Goal: Task Accomplishment & Management: Complete application form

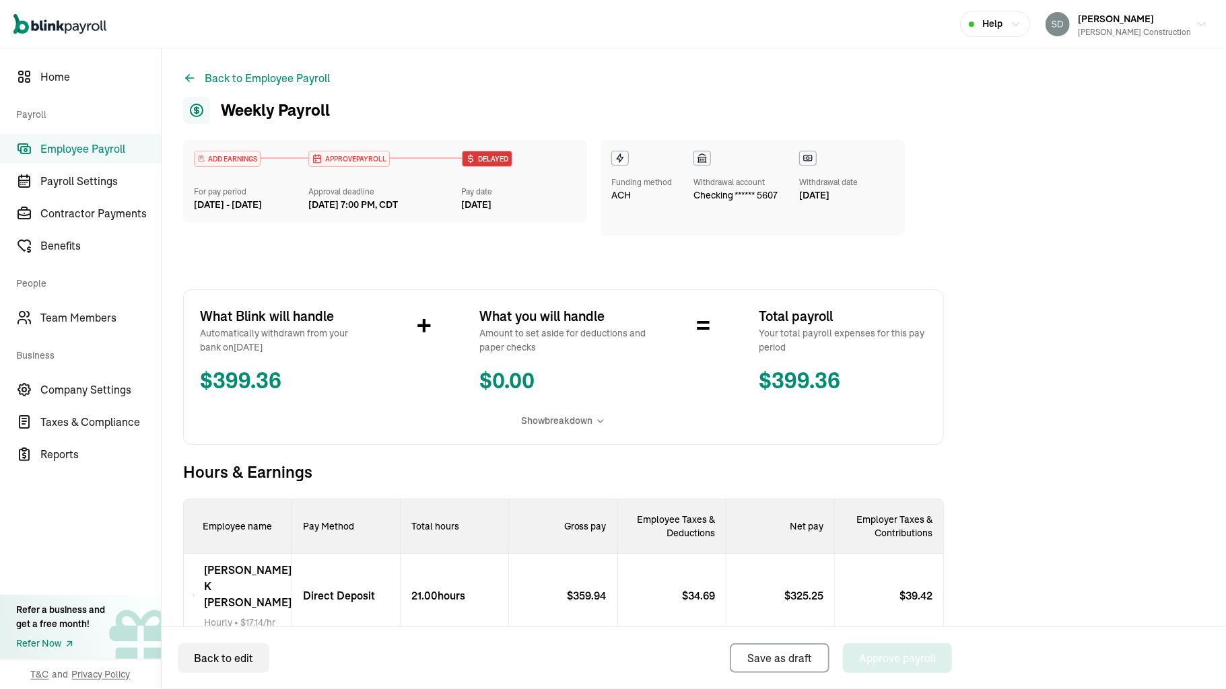
click at [701, 158] on icon at bounding box center [702, 158] width 11 height 11
click at [227, 74] on button "Back to Employee Payroll" at bounding box center [256, 78] width 147 height 16
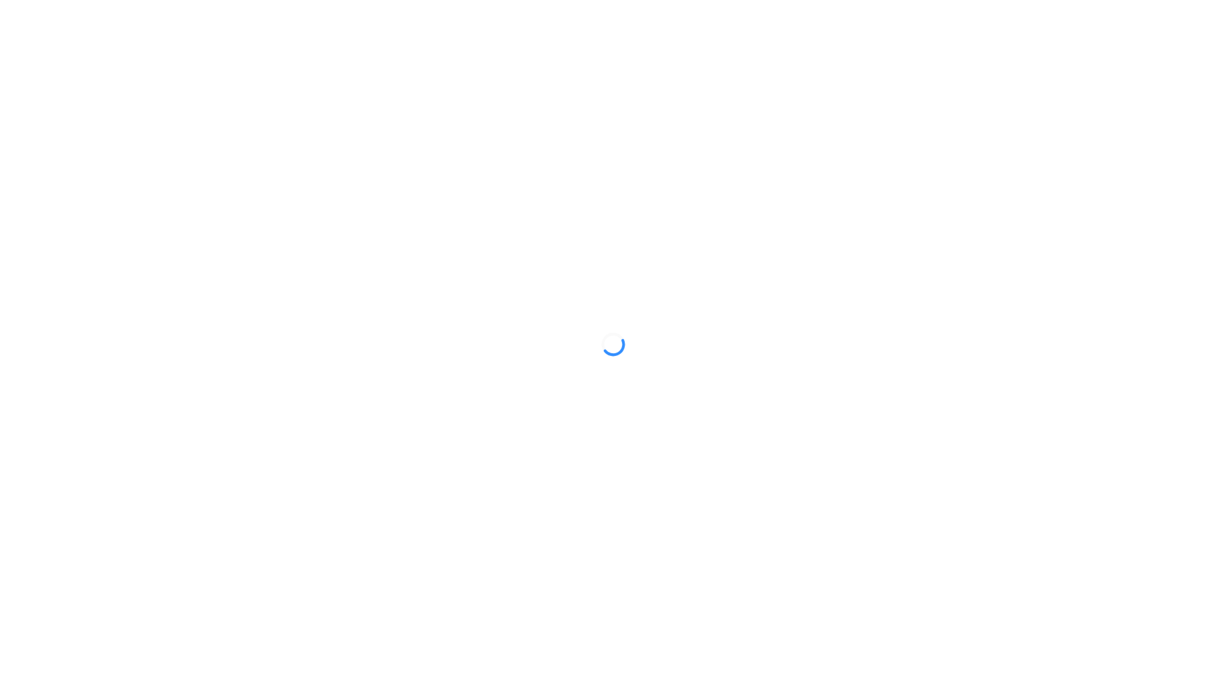
click at [362, 421] on div at bounding box center [613, 344] width 1226 height 689
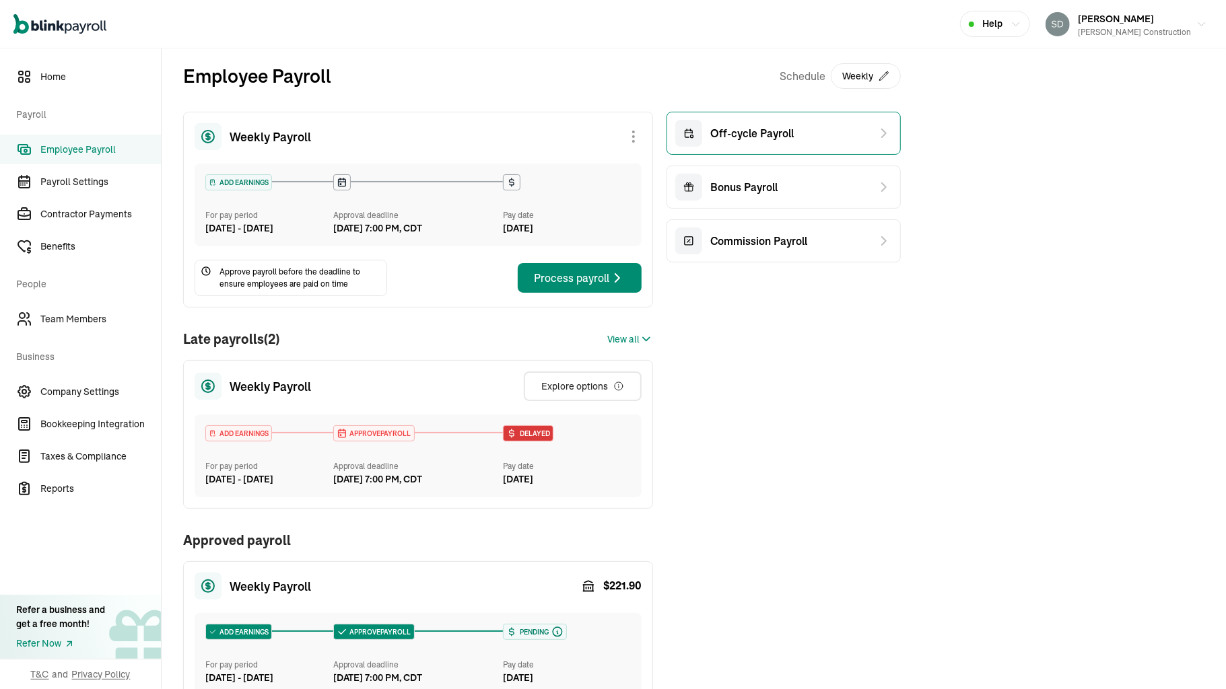
click at [755, 133] on span "Off-cycle Payroll" at bounding box center [751, 133] width 83 height 16
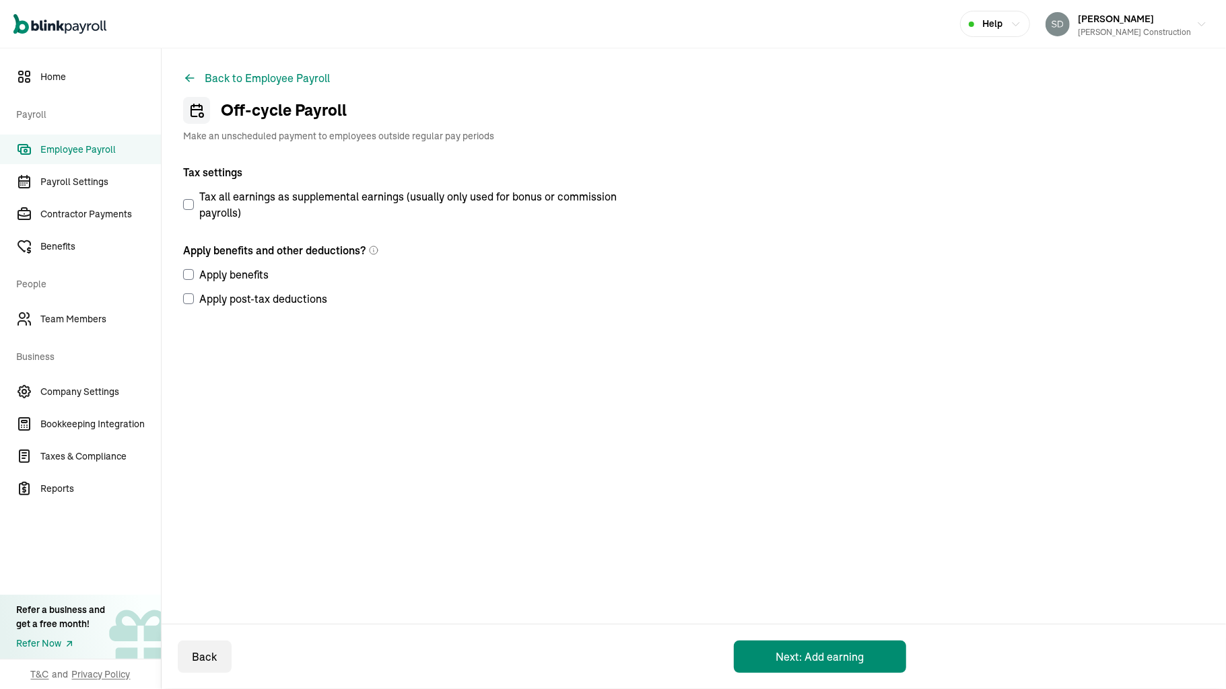
click at [184, 302] on input "Apply post-tax deductions" at bounding box center [188, 299] width 11 height 11
checkbox input "true"
click at [784, 654] on button "Next: Add earning" at bounding box center [820, 657] width 172 height 32
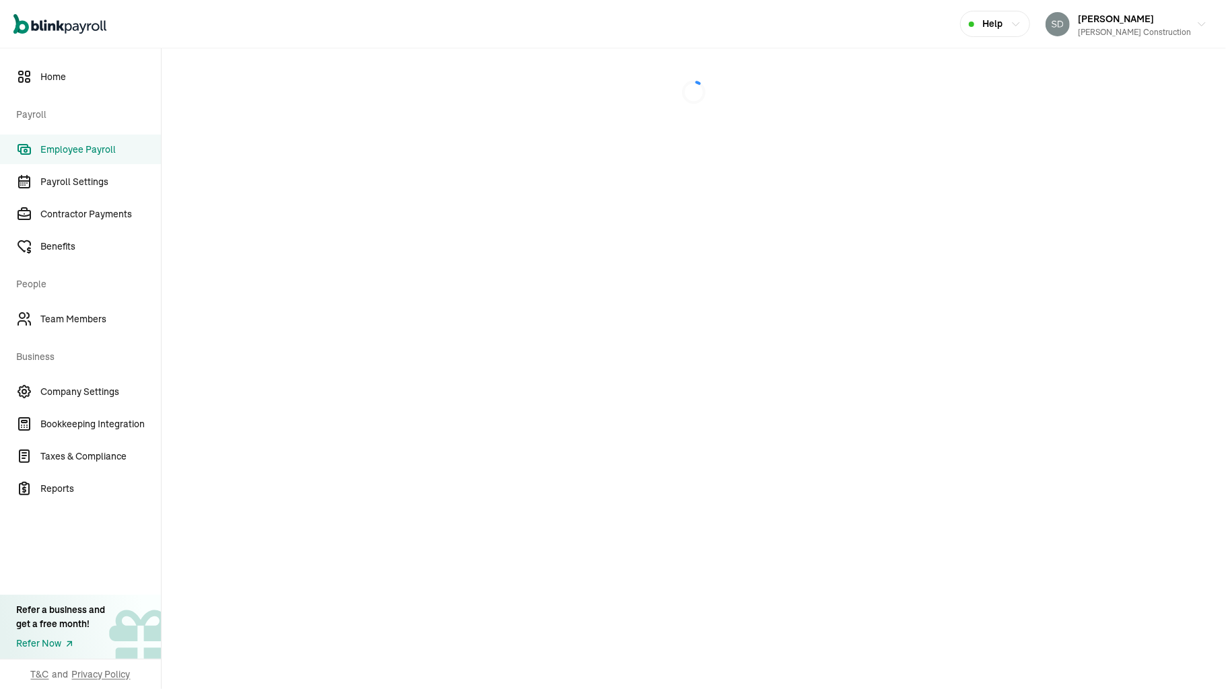
select select "direct_deposit"
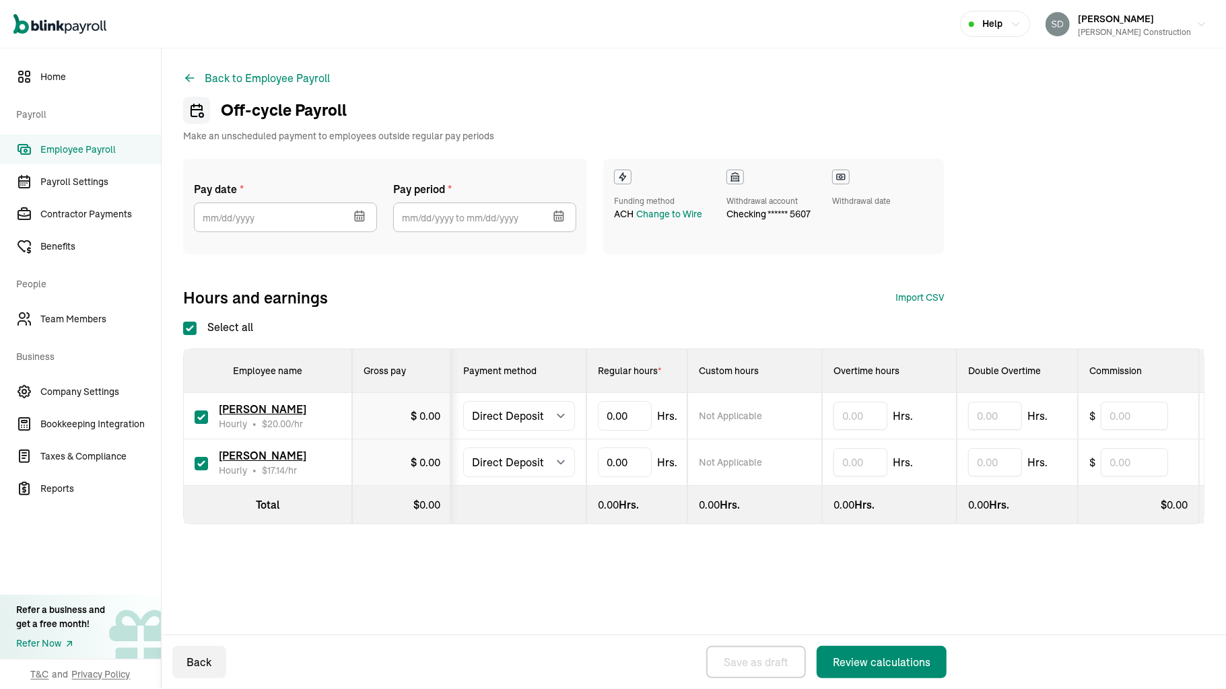
select select "direct_deposit"
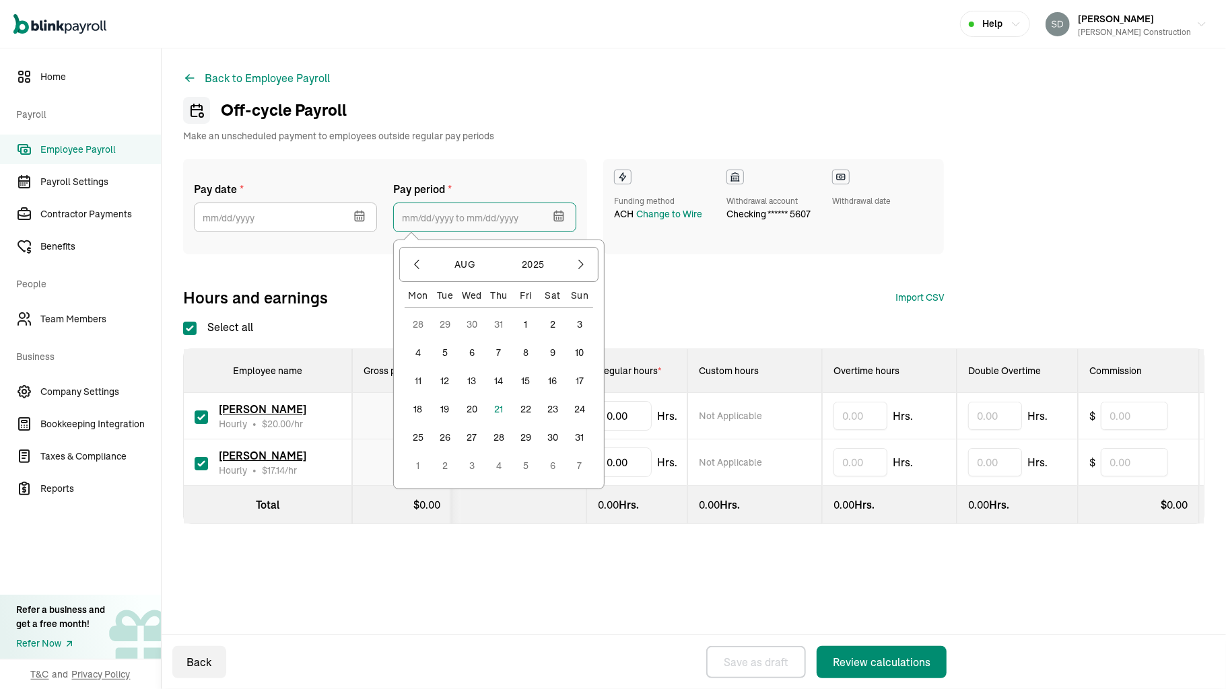
click at [458, 219] on input "text" at bounding box center [484, 218] width 183 height 30
click at [552, 349] on button "9" at bounding box center [552, 352] width 27 height 27
click at [578, 346] on button "10" at bounding box center [579, 352] width 27 height 27
click at [547, 214] on input "[DATE] ~ [DATE]" at bounding box center [484, 218] width 183 height 30
click at [576, 320] on button "3" at bounding box center [579, 324] width 27 height 27
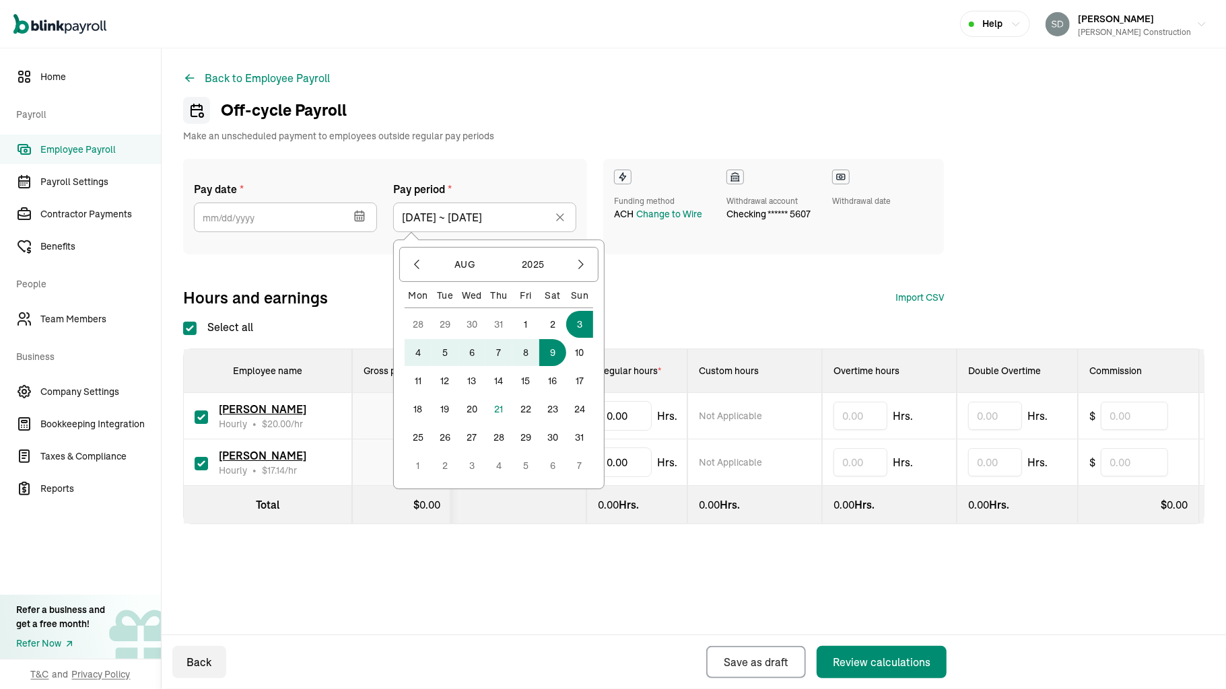
click at [549, 354] on button "9" at bounding box center [552, 352] width 27 height 27
type input "[DATE] ~ [DATE]"
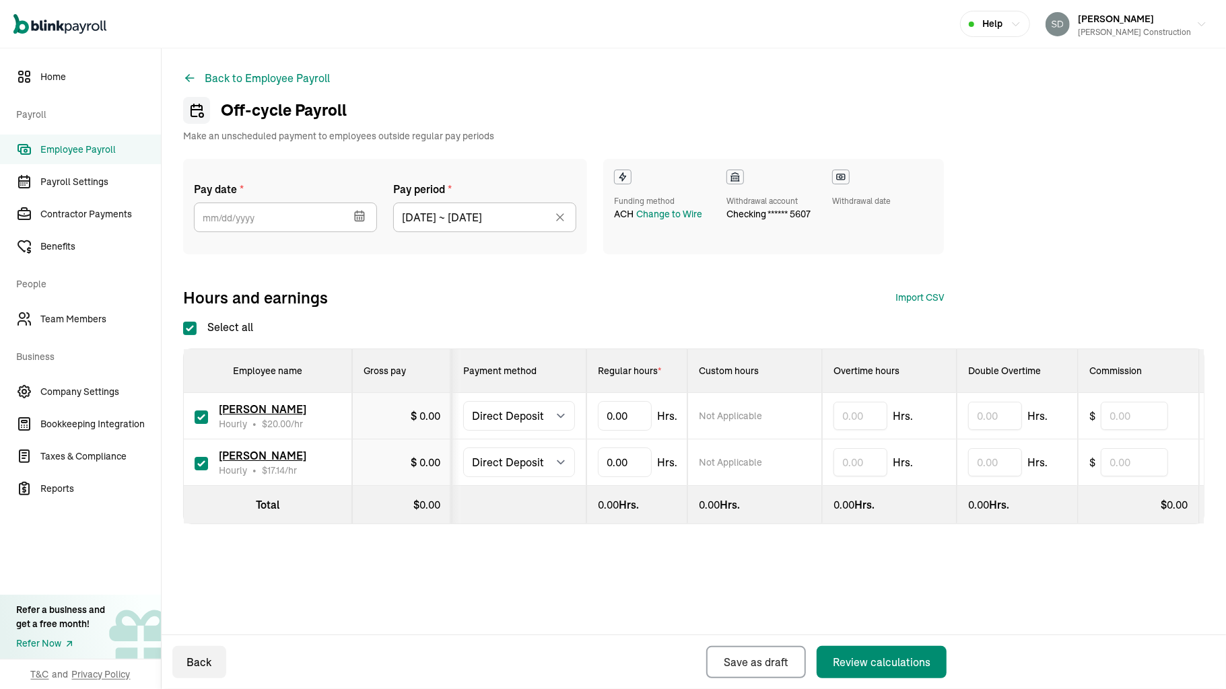
click at [358, 211] on icon "button" at bounding box center [358, 212] width 0 height 2
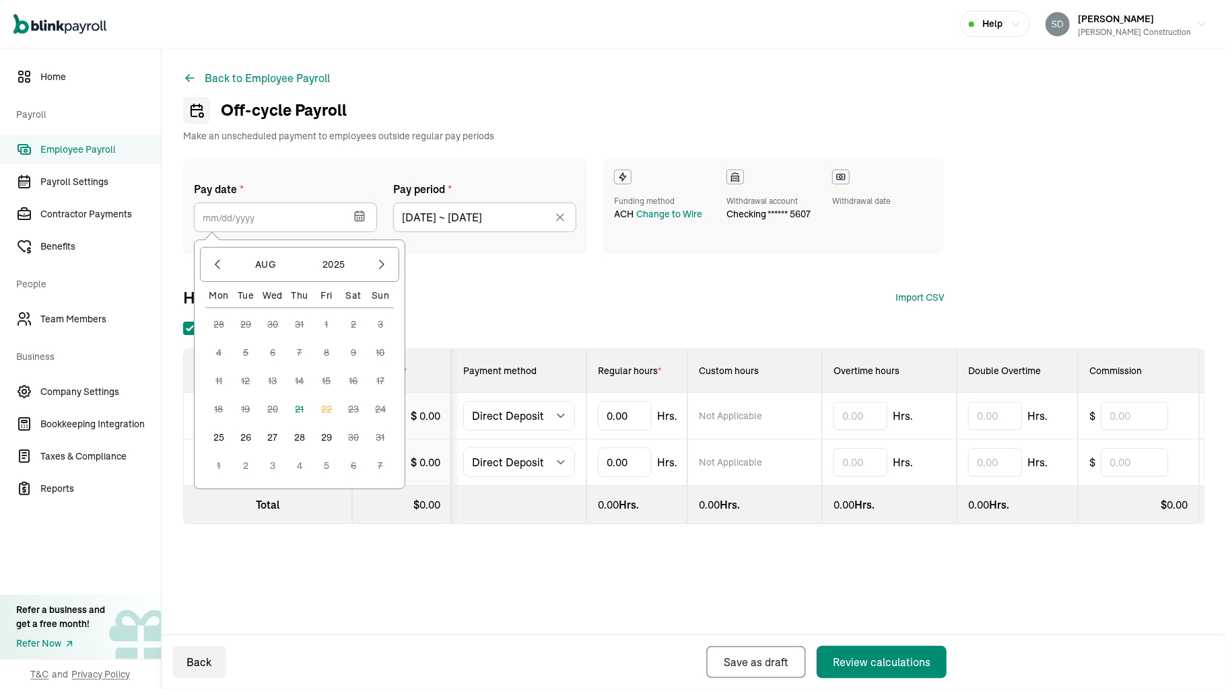
click at [270, 439] on button "27" at bounding box center [272, 437] width 27 height 27
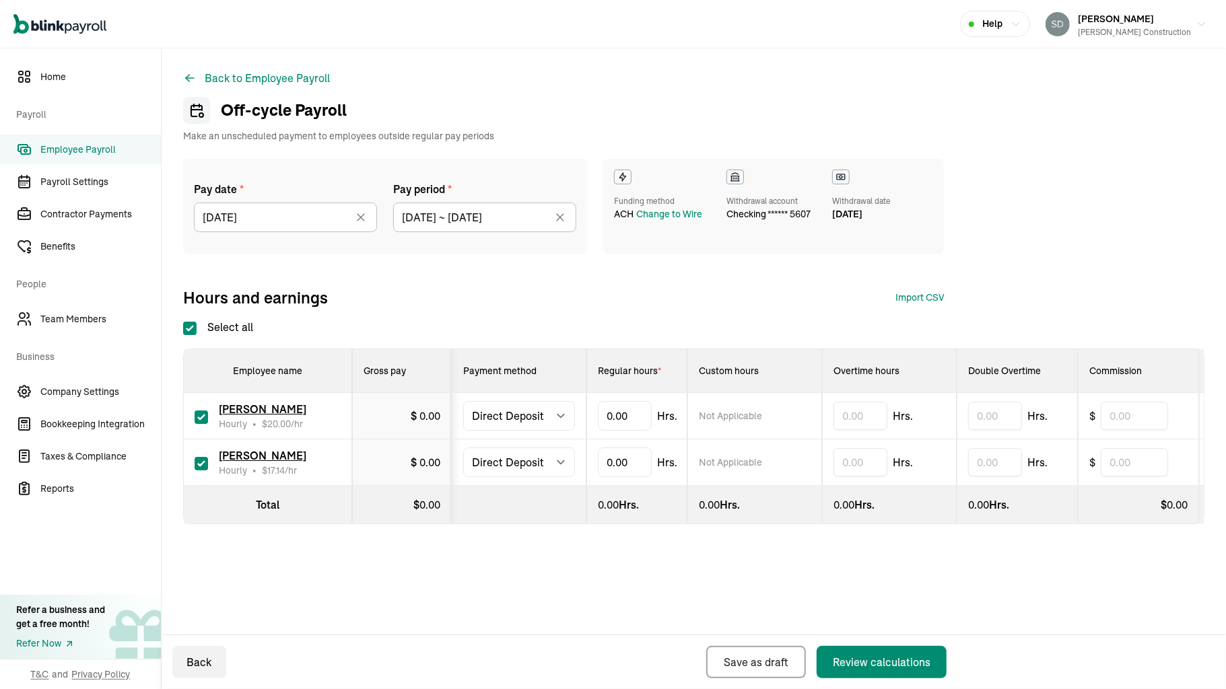
click at [205, 412] on input "checkbox" at bounding box center [201, 417] width 13 height 13
checkbox input "false"
type input "13.00"
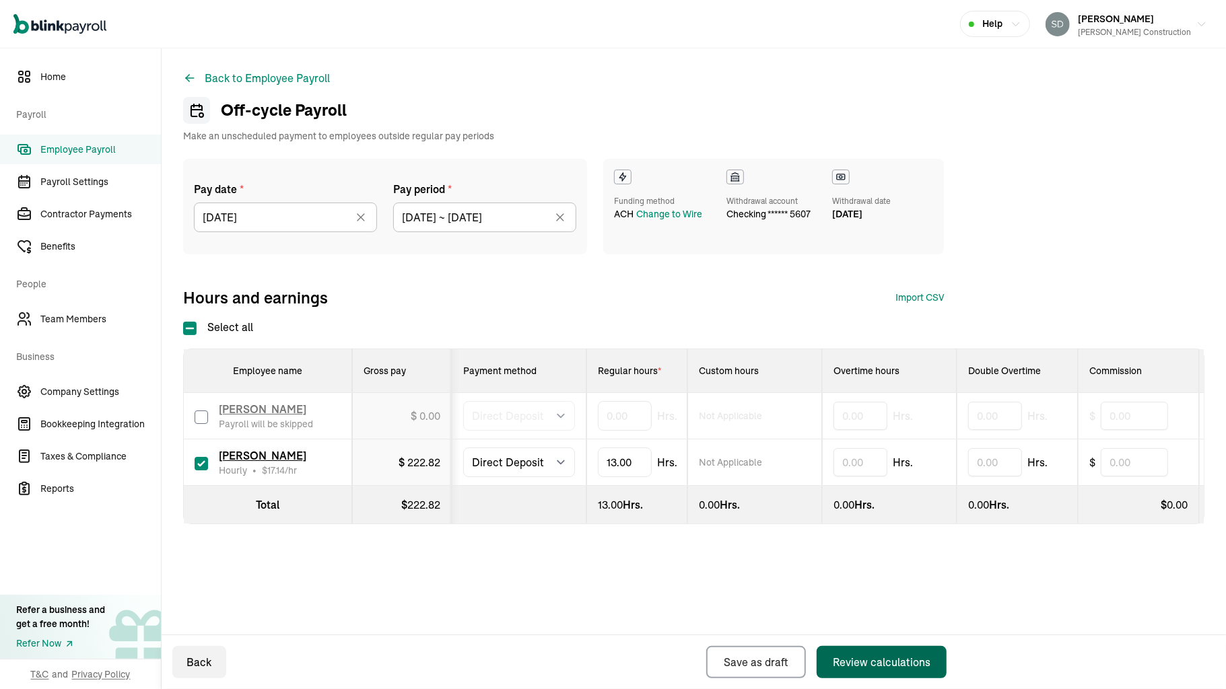
click at [884, 661] on div "Review calculations" at bounding box center [882, 662] width 98 height 16
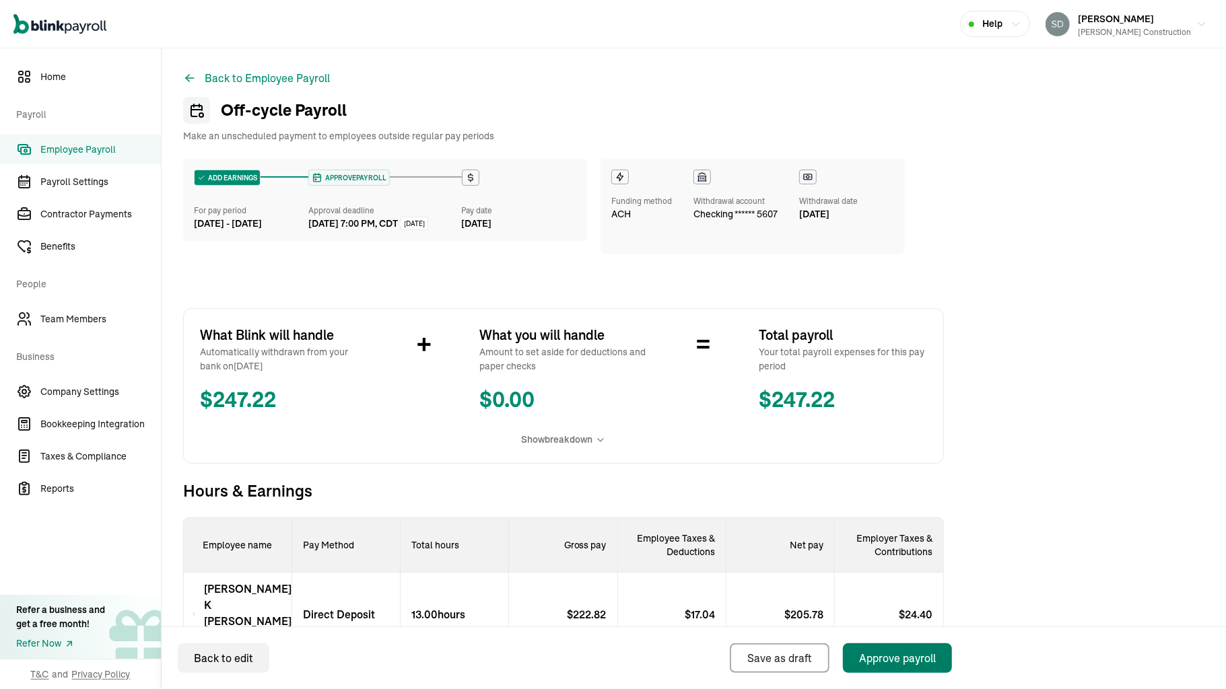
click at [884, 661] on div "Approve payroll" at bounding box center [897, 658] width 77 height 16
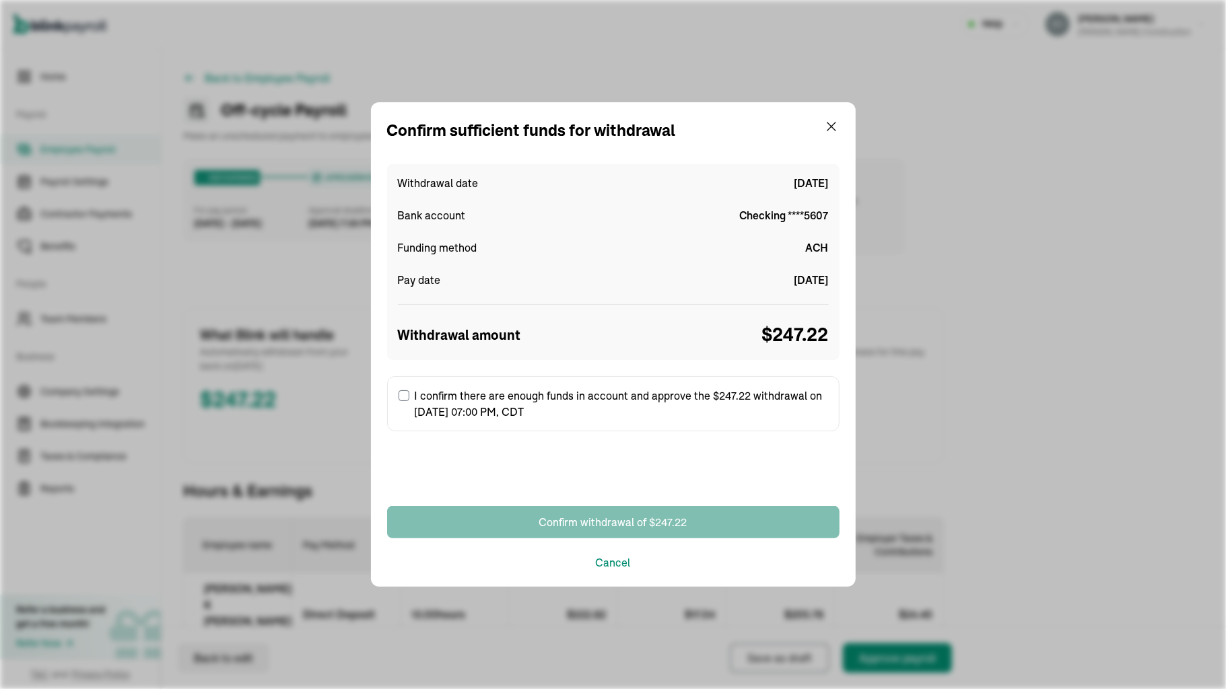
click at [405, 400] on input "I confirm there are enough funds in account and approve the $247.22 withdrawal …" at bounding box center [404, 396] width 11 height 11
checkbox input "true"
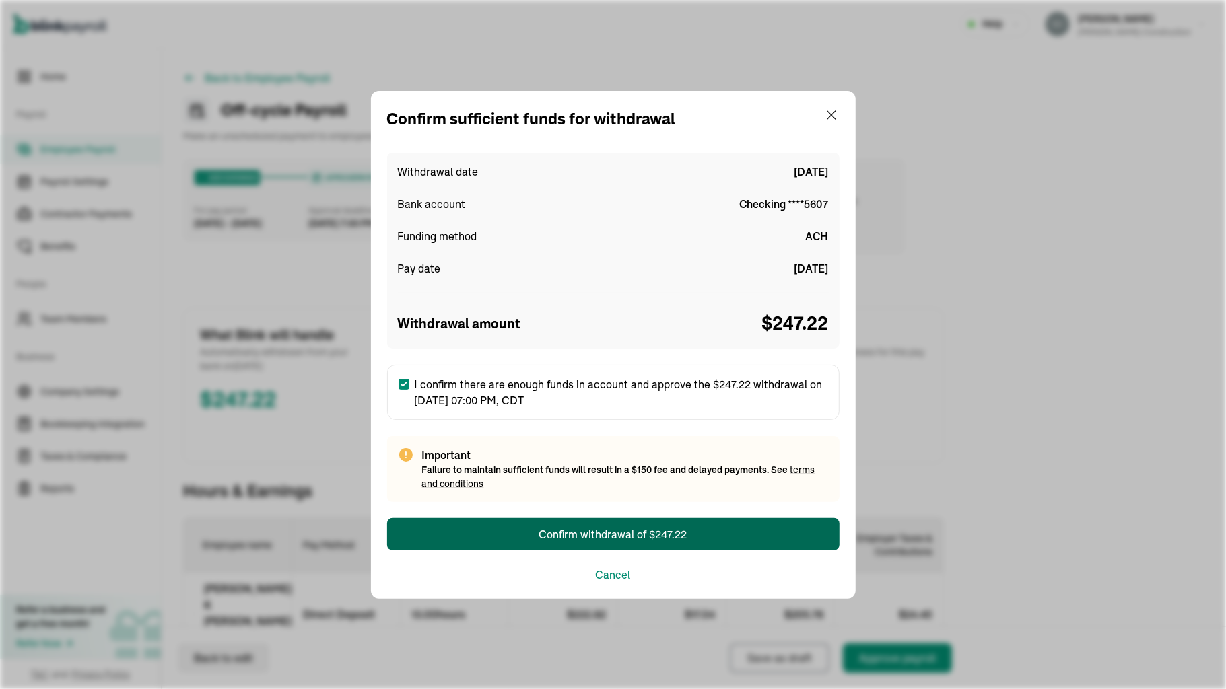
click at [545, 536] on div "Confirm withdrawal of $247.22" at bounding box center [613, 535] width 148 height 16
click at [574, 529] on div "Confirm withdrawal of $247.22" at bounding box center [613, 535] width 148 height 16
click at [574, 533] on div "Confirm withdrawal of $247.22" at bounding box center [613, 535] width 148 height 16
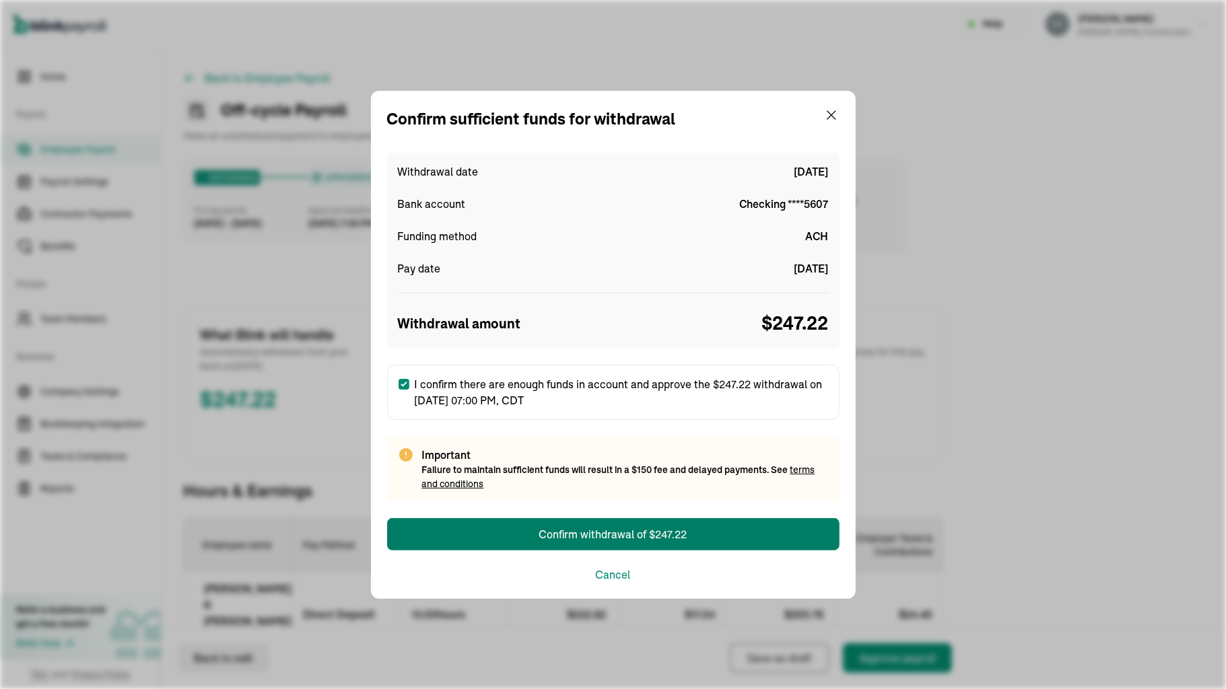
click at [953, 18] on div "Confirm sufficient funds for withdrawal Withdrawal date [DATE] Bank account Che…" at bounding box center [613, 344] width 1226 height 689
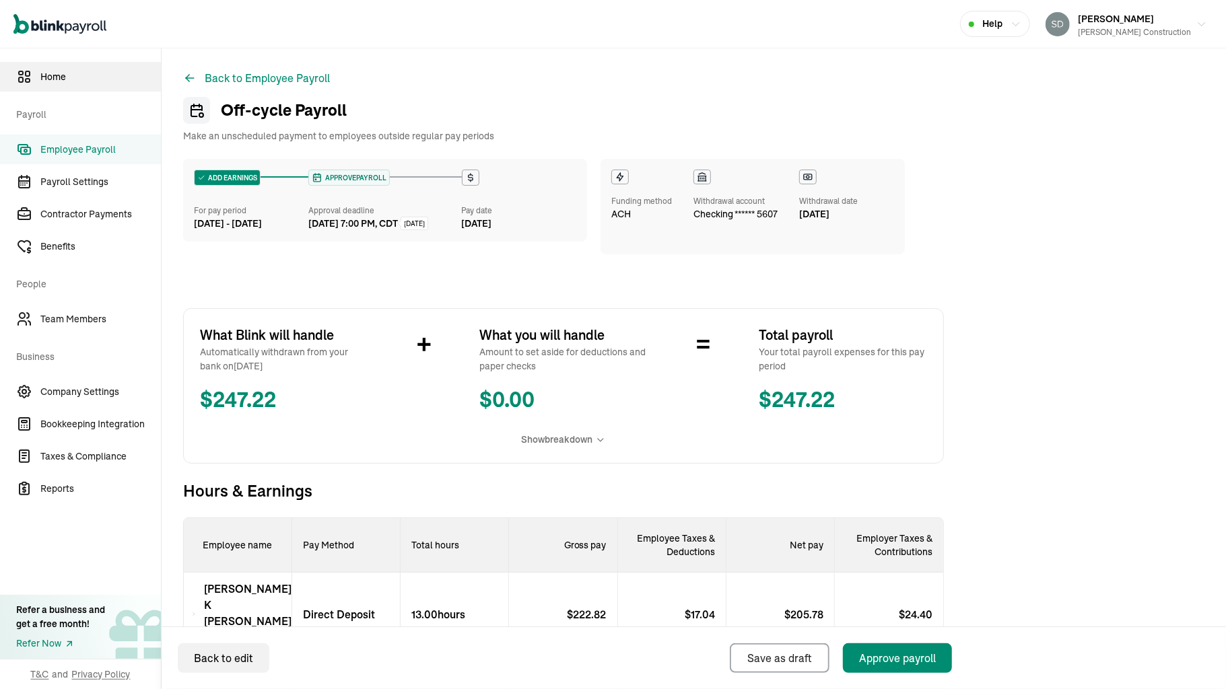
click at [47, 75] on span "Home" at bounding box center [100, 77] width 121 height 14
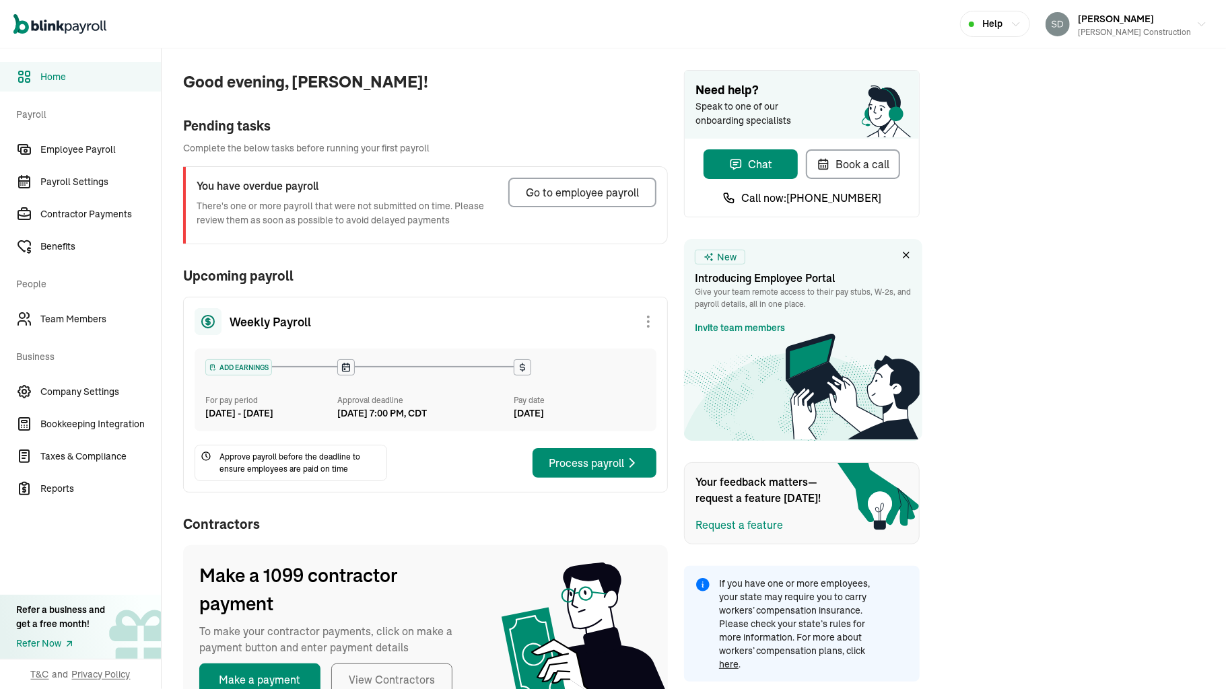
click at [1003, 19] on span "Help" at bounding box center [992, 24] width 20 height 14
click at [994, 67] on div "Good evening, [PERSON_NAME]! Pending tasks Complete the below tasks before runn…" at bounding box center [694, 390] width 1064 height 685
click at [1003, 26] on span "Help" at bounding box center [992, 24] width 20 height 14
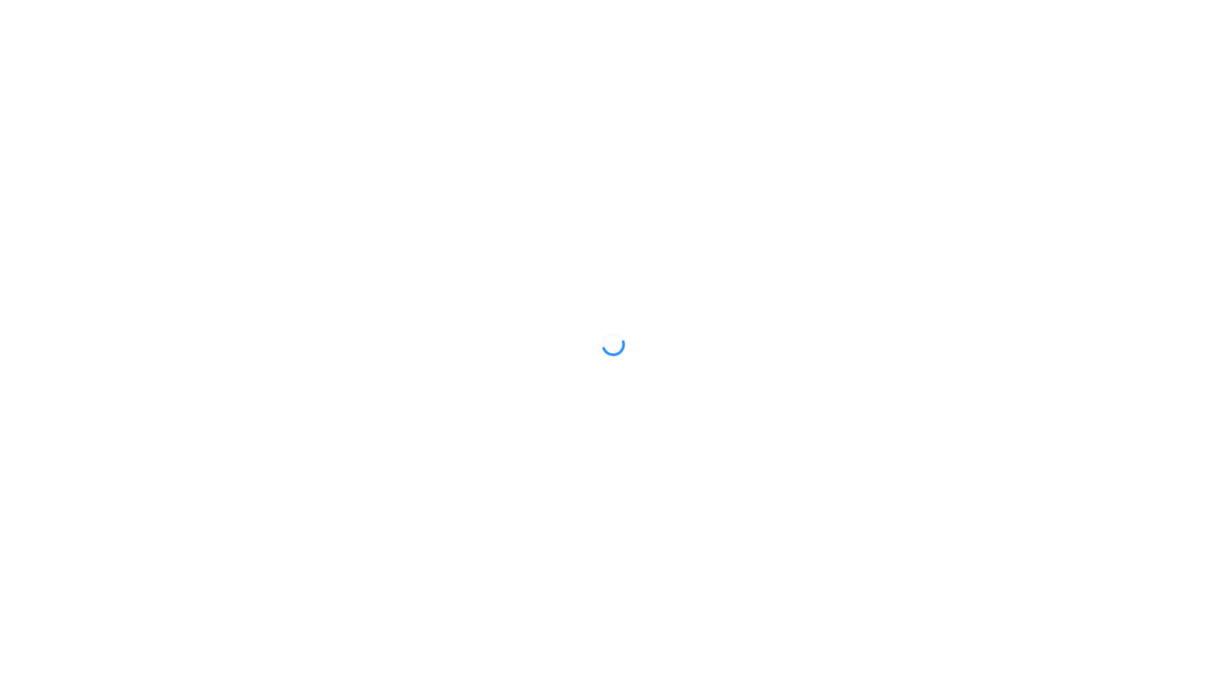
click at [362, 421] on div at bounding box center [613, 344] width 1226 height 689
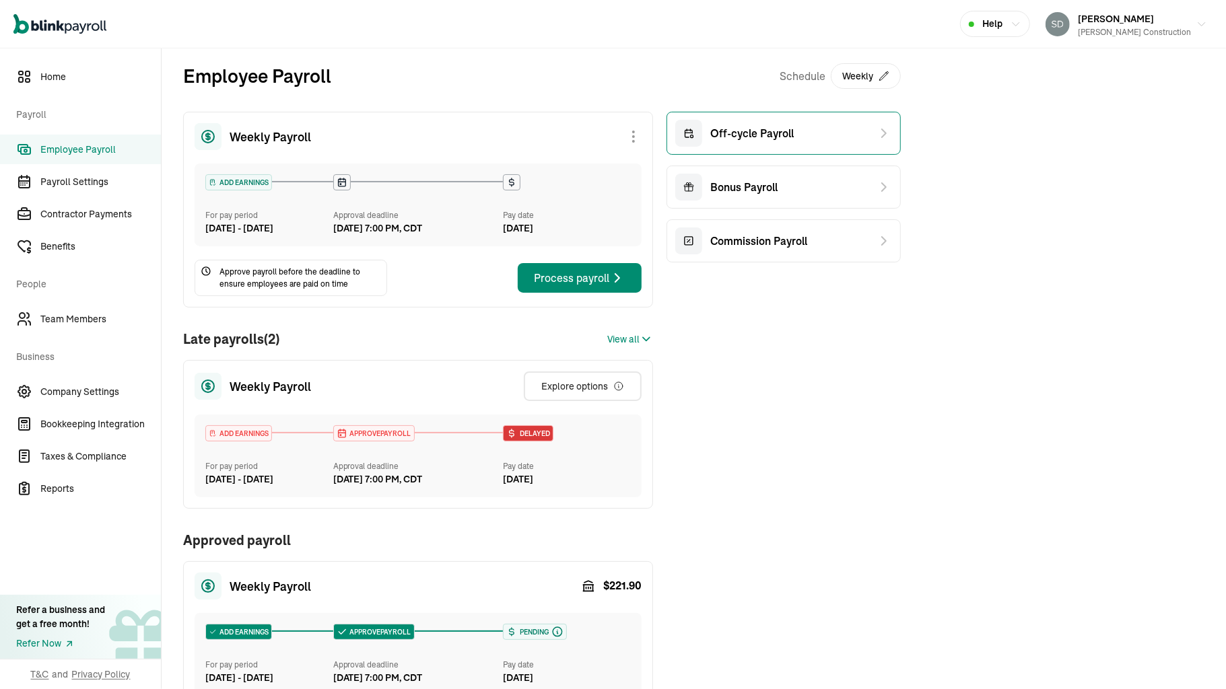
click at [755, 133] on span "Off-cycle Payroll" at bounding box center [751, 133] width 83 height 16
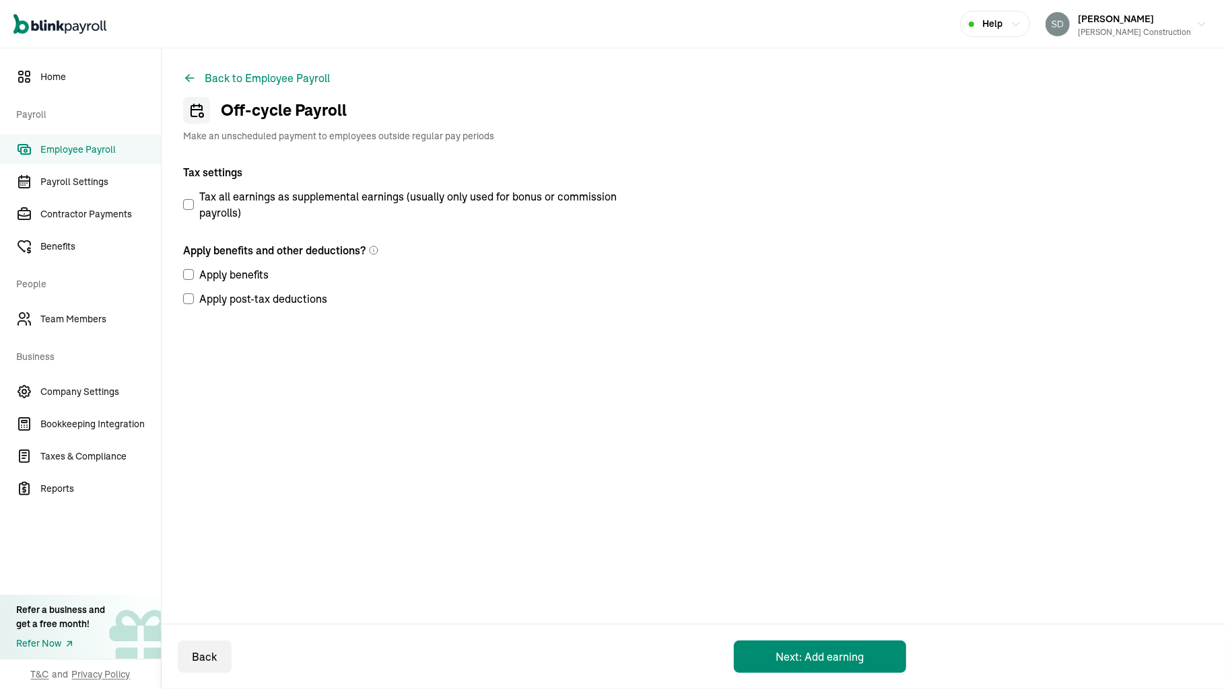
click at [184, 302] on input "Apply post-tax deductions" at bounding box center [188, 299] width 11 height 11
checkbox input "true"
click at [784, 654] on button "Next: Add earning" at bounding box center [820, 657] width 172 height 32
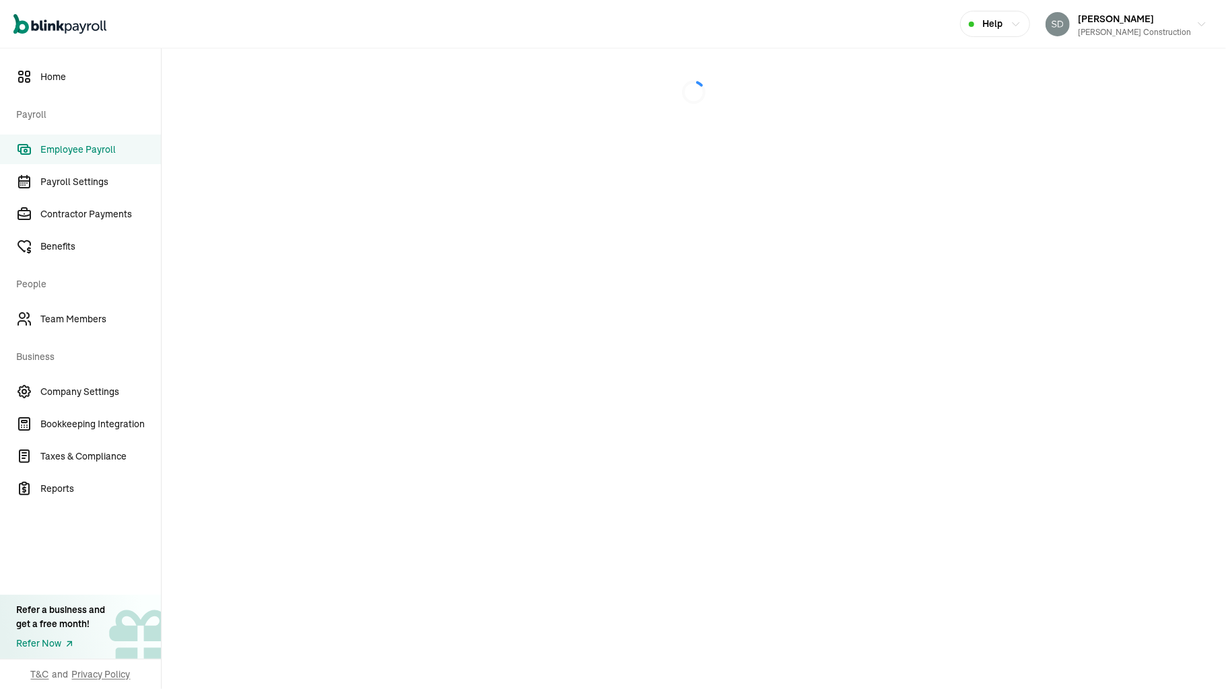
select select "direct_deposit"
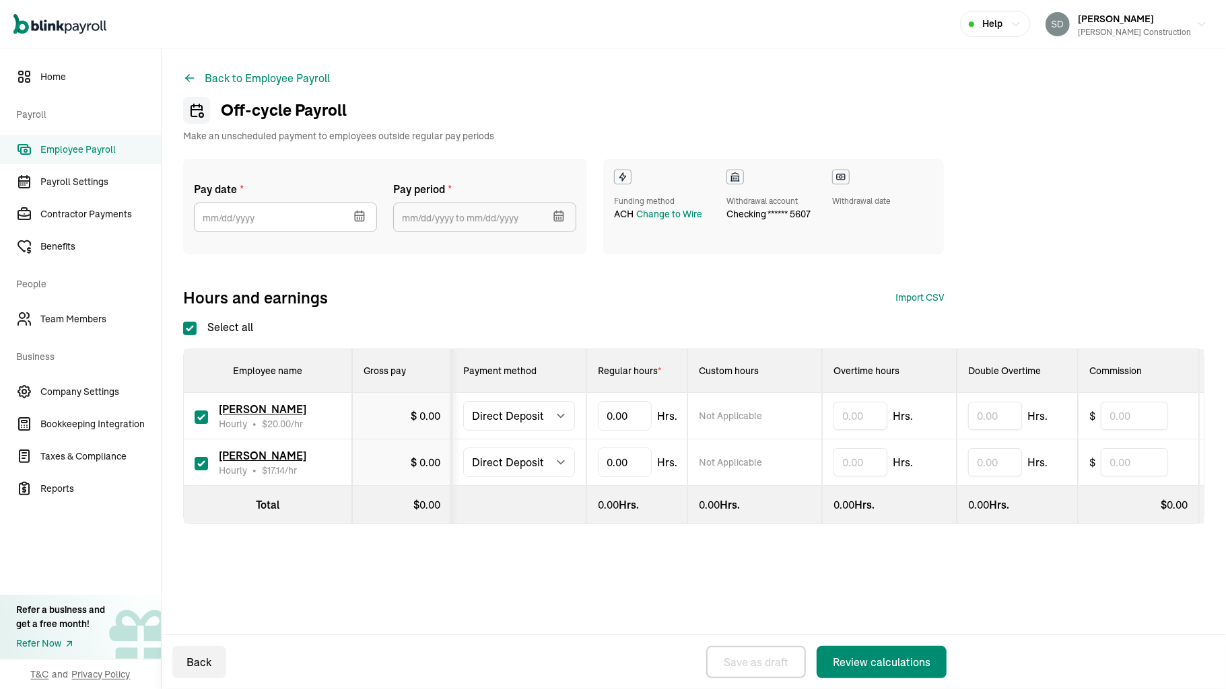
select select "direct_deposit"
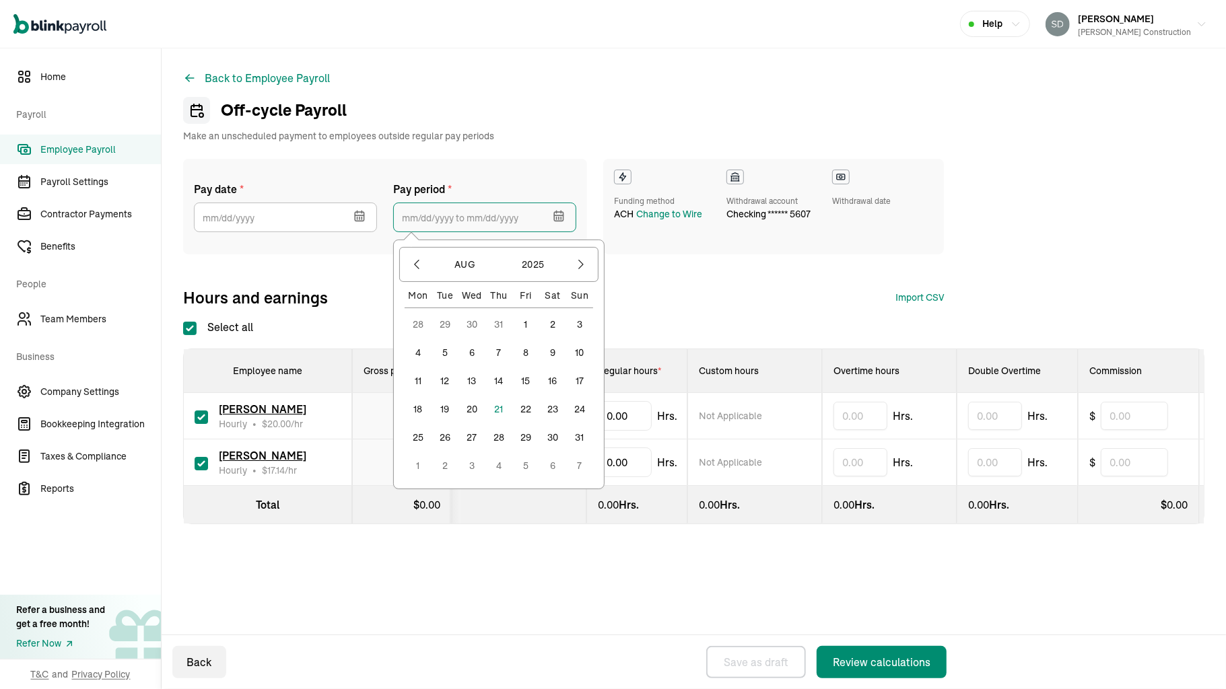
click at [458, 219] on input "text" at bounding box center [484, 218] width 183 height 30
click at [552, 349] on button "9" at bounding box center [552, 352] width 27 height 27
click at [578, 346] on button "10" at bounding box center [579, 352] width 27 height 27
click at [547, 214] on input "[DATE] ~ [DATE]" at bounding box center [484, 218] width 183 height 30
click at [576, 320] on button "3" at bounding box center [579, 324] width 27 height 27
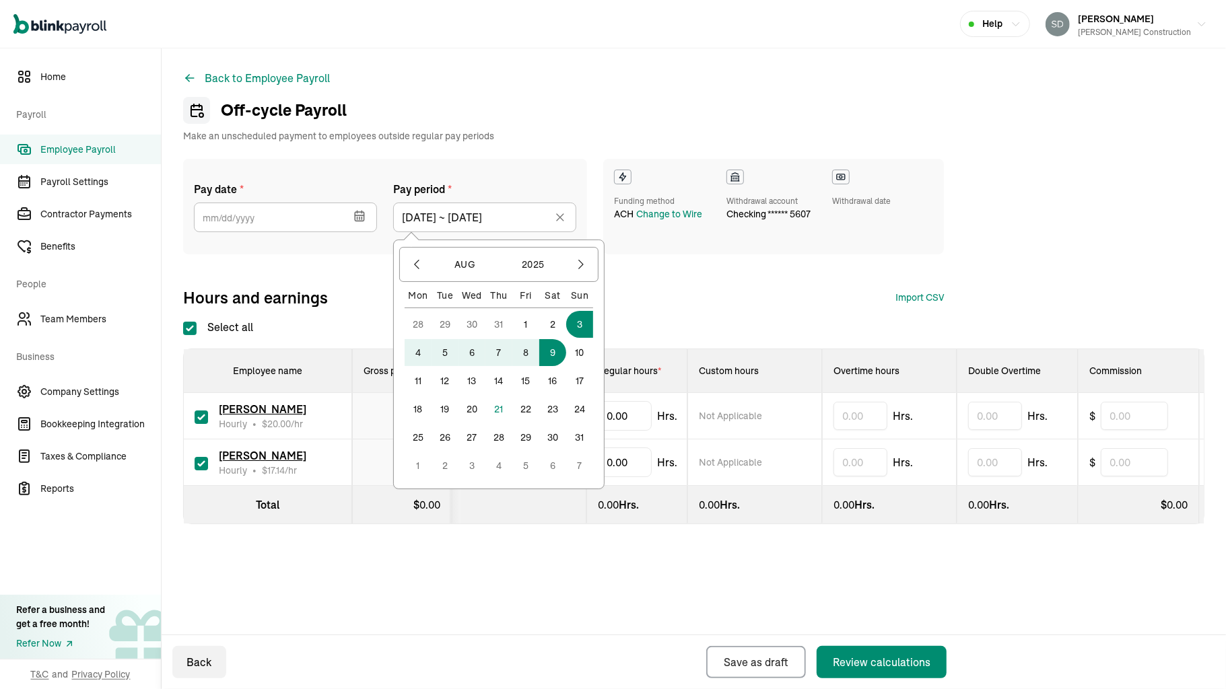
click at [549, 354] on button "9" at bounding box center [552, 352] width 27 height 27
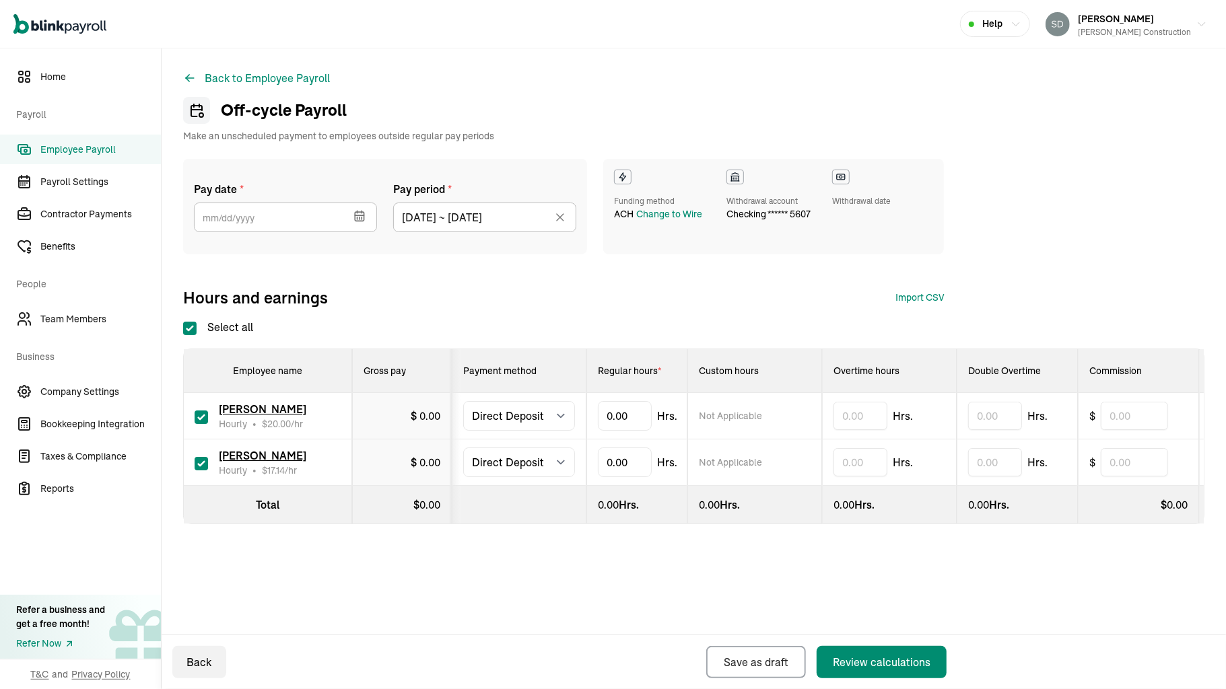
type input "[DATE] ~ [DATE]"
click at [358, 211] on icon "button" at bounding box center [358, 212] width 0 height 2
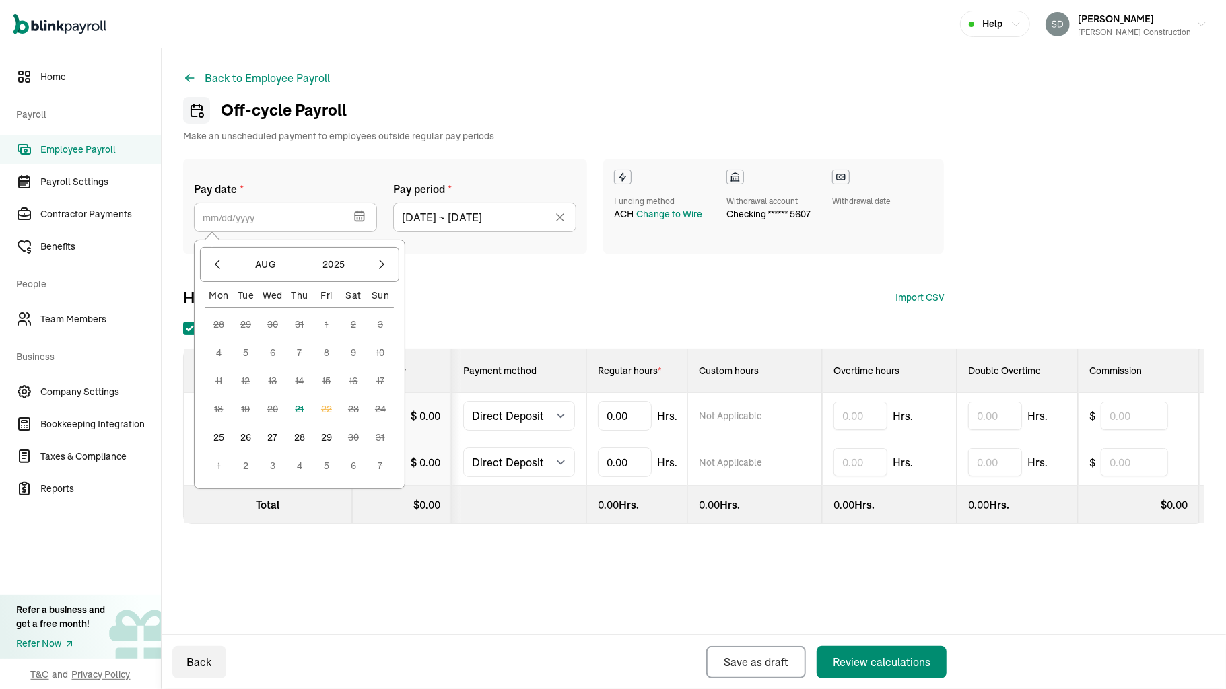
click at [270, 439] on button "27" at bounding box center [272, 437] width 27 height 27
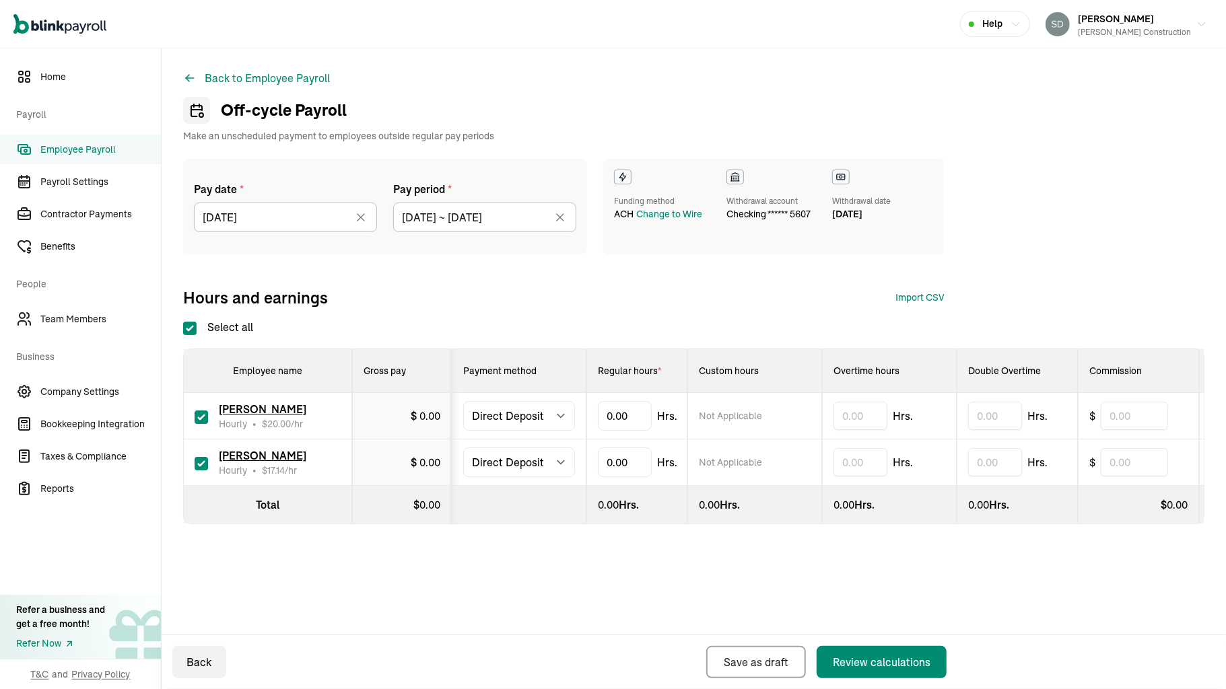
click at [205, 412] on input "checkbox" at bounding box center [201, 417] width 13 height 13
checkbox input "false"
type input "13.00"
click at [884, 661] on div "Review calculations" at bounding box center [882, 662] width 98 height 16
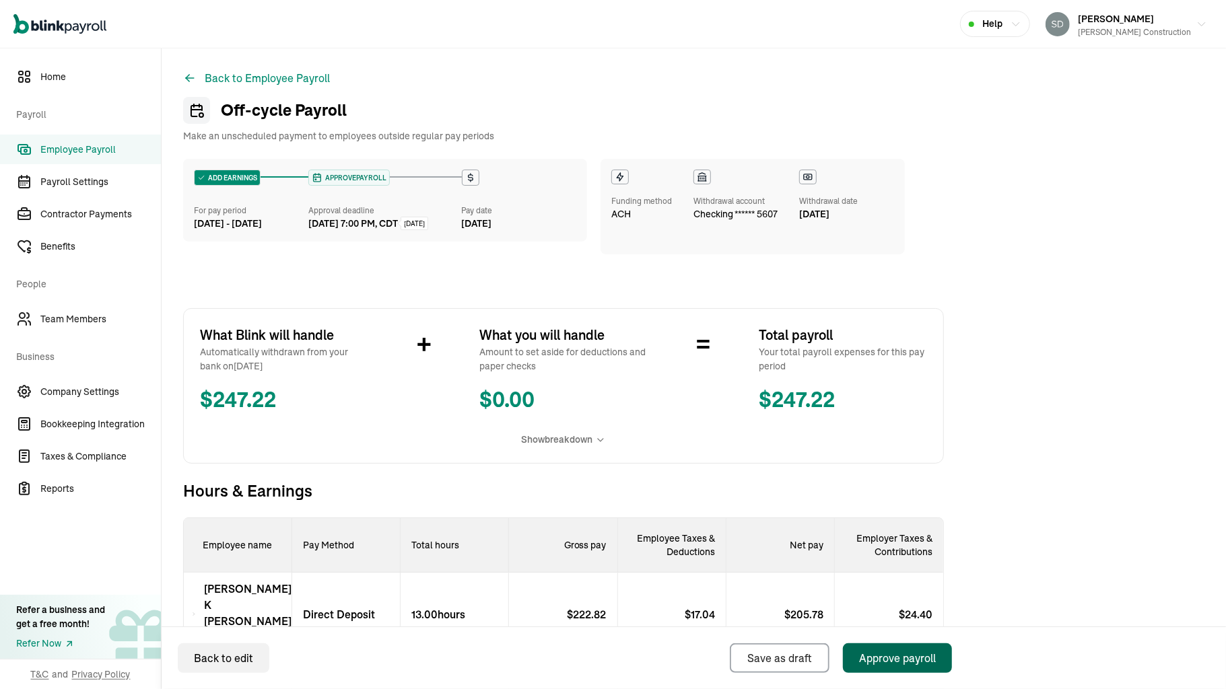
click at [884, 661] on div "Approve payroll" at bounding box center [897, 658] width 77 height 16
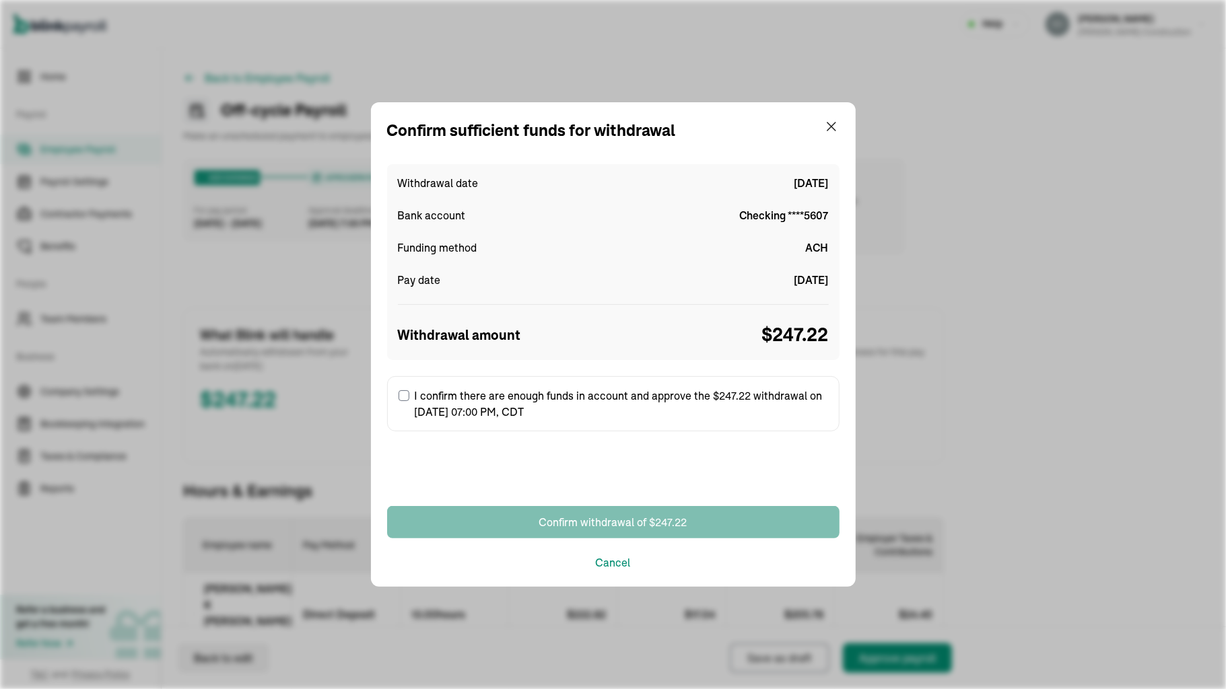
click at [405, 400] on input "I confirm there are enough funds in account and approve the $247.22 withdrawal …" at bounding box center [404, 396] width 11 height 11
checkbox input "true"
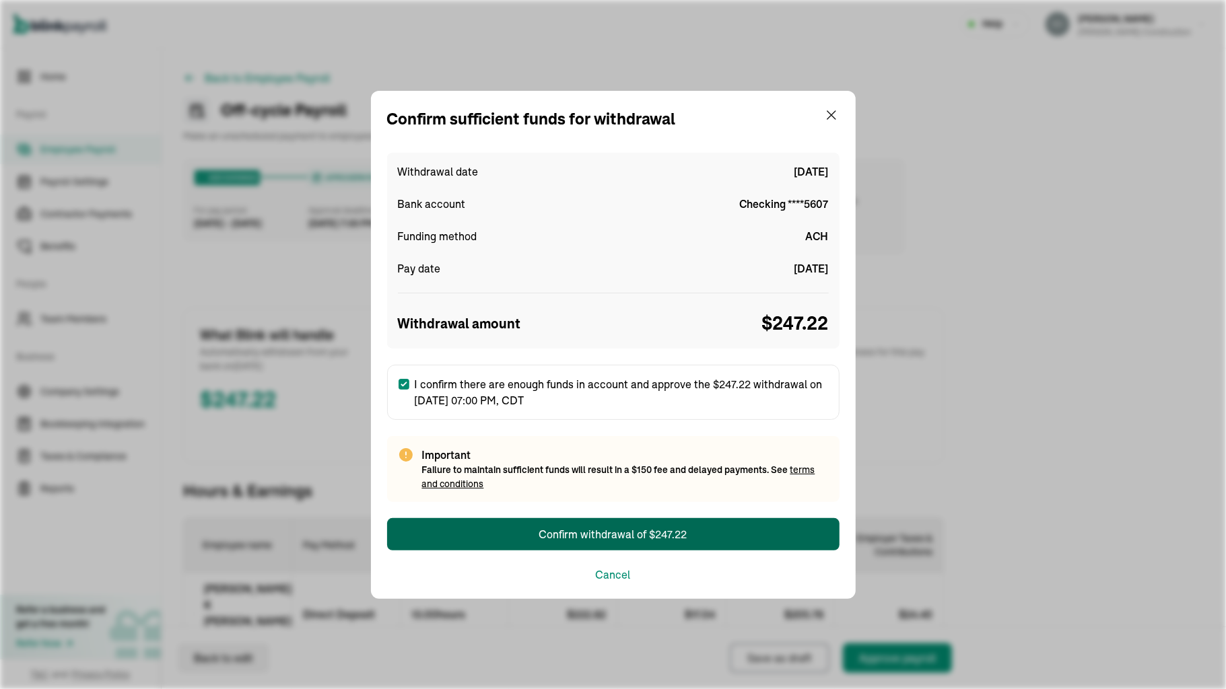
click at [545, 536] on div "Confirm withdrawal of $247.22" at bounding box center [613, 535] width 148 height 16
click at [574, 529] on div "Confirm withdrawal of $247.22" at bounding box center [613, 535] width 148 height 16
click at [574, 533] on div "Confirm withdrawal of $247.22" at bounding box center [613, 535] width 148 height 16
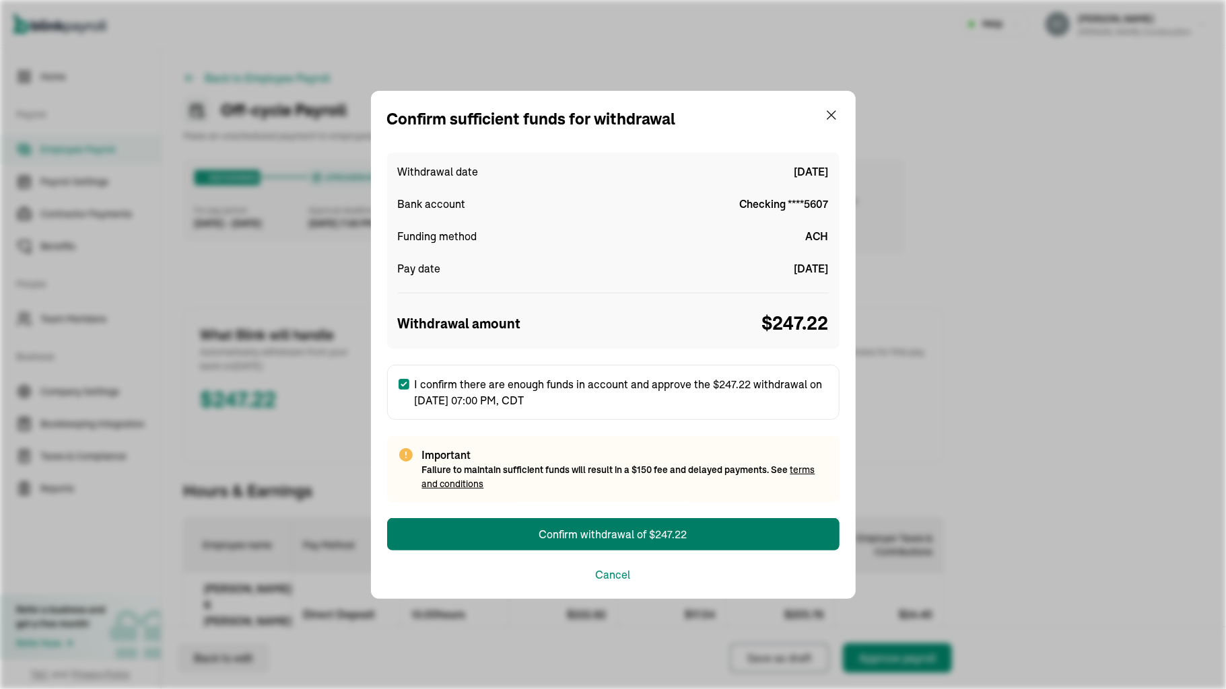
click at [953, 18] on div "Confirm sufficient funds for withdrawal Withdrawal date [DATE] Bank account Che…" at bounding box center [613, 344] width 1226 height 689
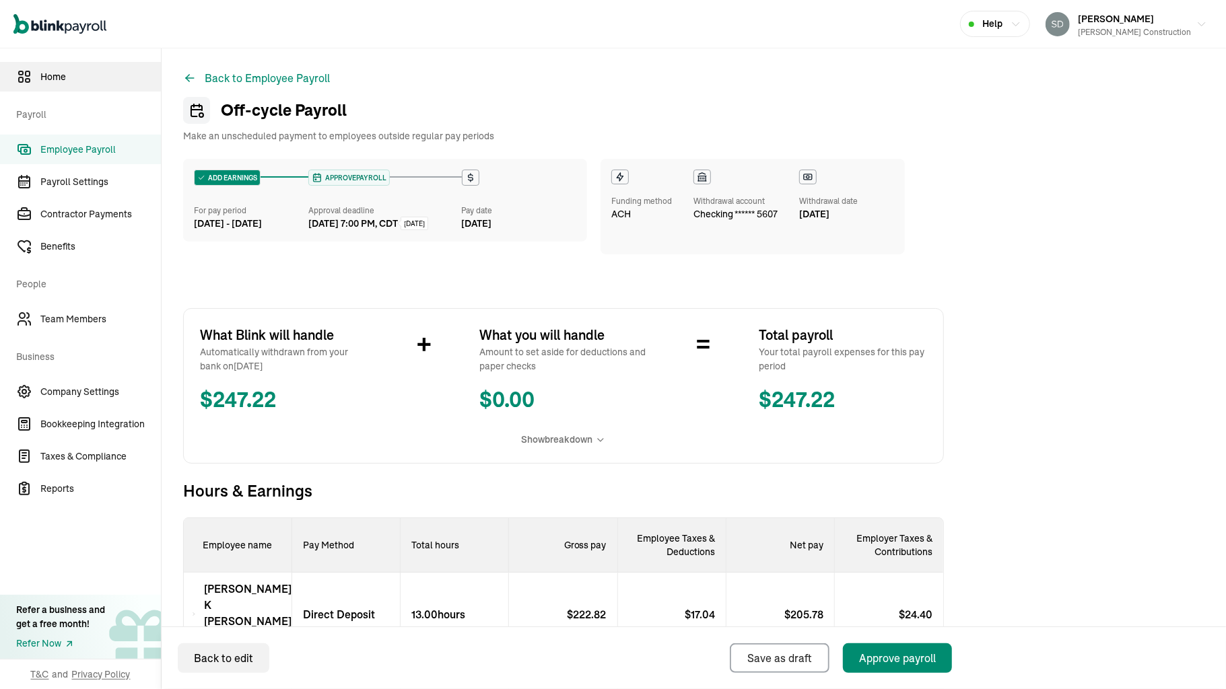
click at [47, 75] on span "Home" at bounding box center [100, 77] width 121 height 14
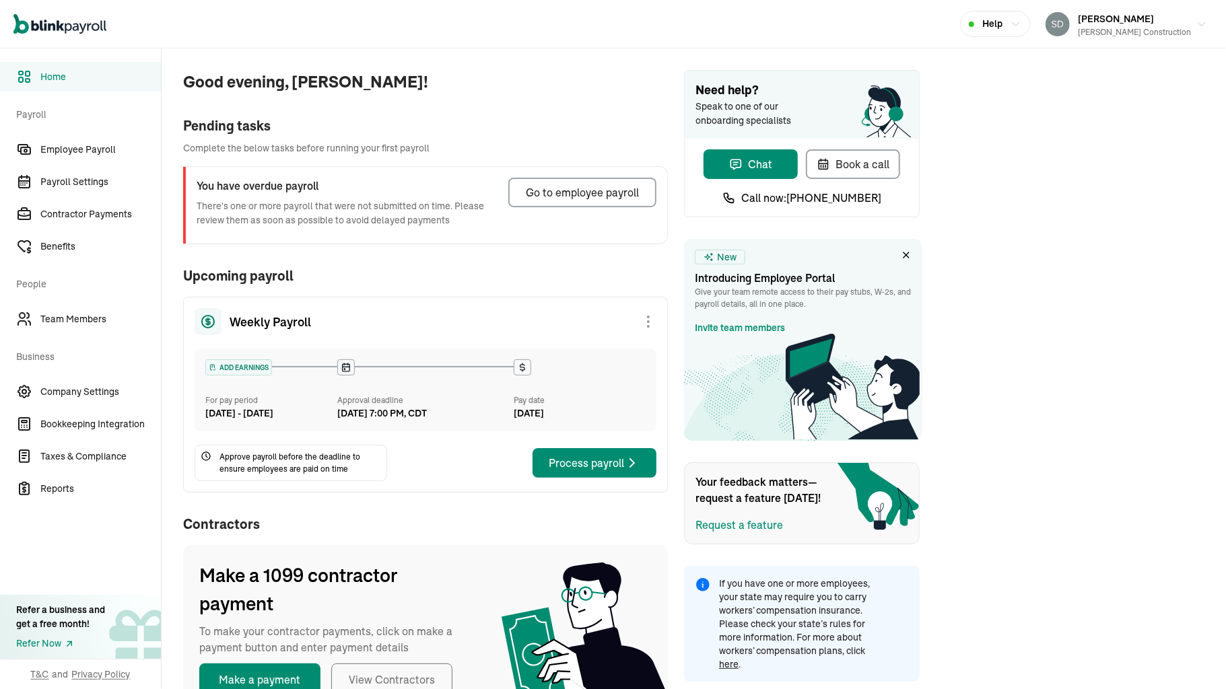
click at [1003, 19] on span "Help" at bounding box center [992, 24] width 20 height 14
click at [994, 67] on div "Good evening, [PERSON_NAME]! Pending tasks Complete the below tasks before runn…" at bounding box center [694, 390] width 1064 height 685
click at [1003, 26] on span "Help" at bounding box center [992, 24] width 20 height 14
